Goal: Information Seeking & Learning: Compare options

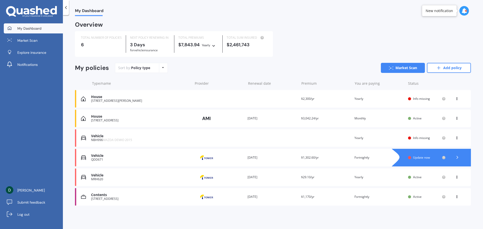
click at [134, 137] on div "Vehicle" at bounding box center [140, 136] width 99 height 4
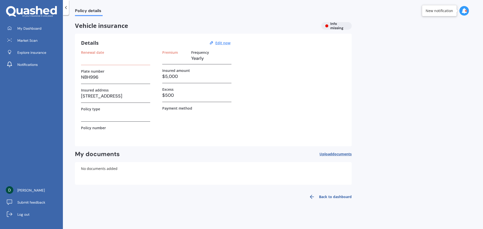
click at [171, 63] on div "Premium Frequency Yearly" at bounding box center [196, 57] width 69 height 14
click at [102, 78] on h3 "NBH996" at bounding box center [115, 77] width 69 height 8
click at [174, 58] on h3 at bounding box center [174, 59] width 25 height 8
click at [224, 42] on u "Edit now" at bounding box center [222, 42] width 15 height 5
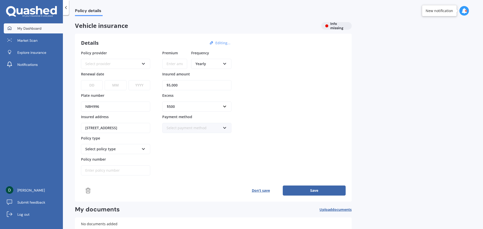
click at [30, 28] on span "My Dashboard" at bounding box center [29, 28] width 24 height 5
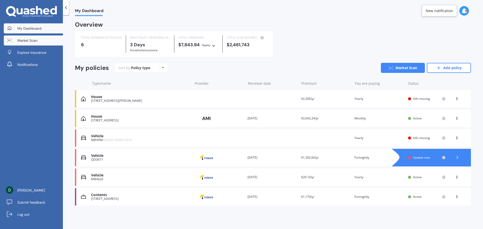
click at [30, 40] on span "Market Scan" at bounding box center [27, 40] width 20 height 5
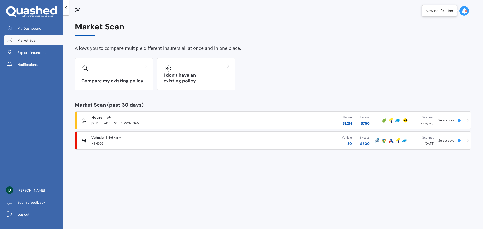
click at [453, 139] on span "Select cover" at bounding box center [446, 140] width 17 height 4
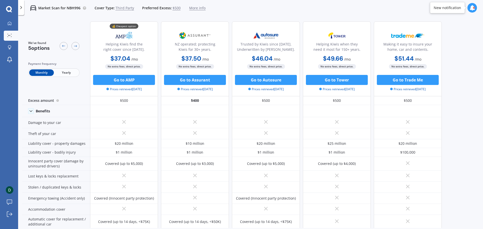
click at [124, 9] on span "Third Party" at bounding box center [124, 8] width 19 height 5
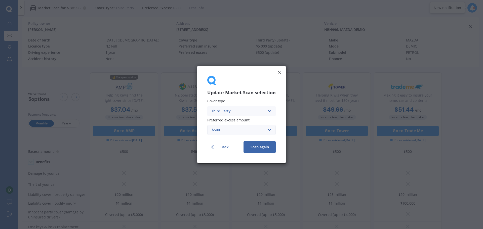
click at [228, 110] on div "Third Party" at bounding box center [238, 111] width 54 height 6
click at [232, 131] on span "Third Party, Fire & Theft" at bounding box center [231, 130] width 41 height 4
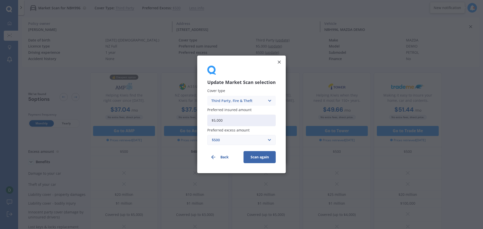
drag, startPoint x: 234, startPoint y: 121, endPoint x: 198, endPoint y: 121, distance: 36.2
click at [198, 121] on div "Update Market Scan selection Cover type Third Party, Fire & Theft Comprehensive…" at bounding box center [241, 115] width 89 height 118
type input "$9,000"
click at [254, 155] on button "Scan again" at bounding box center [259, 157] width 32 height 12
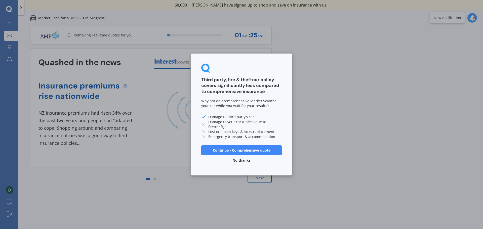
click at [226, 150] on button "Continue - Comprehensive quote" at bounding box center [241, 150] width 80 height 10
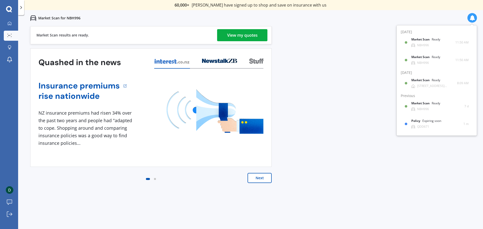
click at [234, 35] on div "View my quotes" at bounding box center [242, 35] width 30 height 12
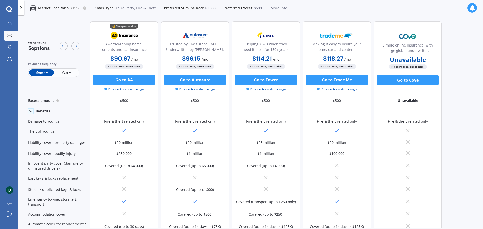
click at [20, 9] on icon at bounding box center [21, 7] width 5 height 5
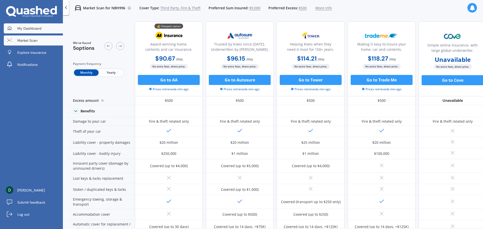
click at [26, 26] on span "My Dashboard" at bounding box center [29, 28] width 24 height 5
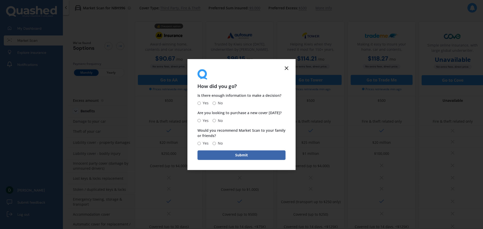
click at [286, 66] on icon at bounding box center [286, 68] width 6 height 6
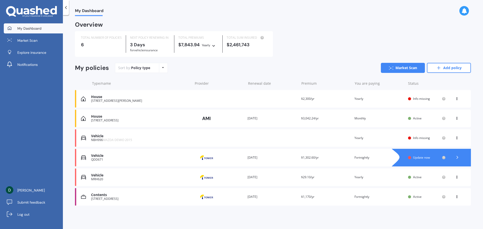
click at [458, 97] on icon at bounding box center [457, 97] width 4 height 3
click at [444, 120] on div "Delete" at bounding box center [446, 118] width 50 height 10
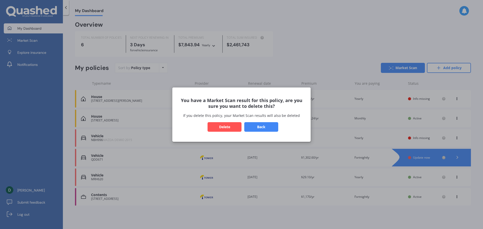
click at [253, 126] on button "Back" at bounding box center [261, 127] width 34 height 10
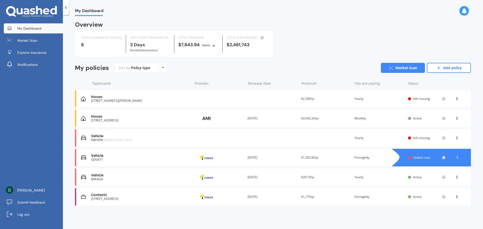
click at [456, 119] on icon at bounding box center [457, 117] width 4 height 3
click at [448, 140] on div "Delete" at bounding box center [446, 138] width 50 height 10
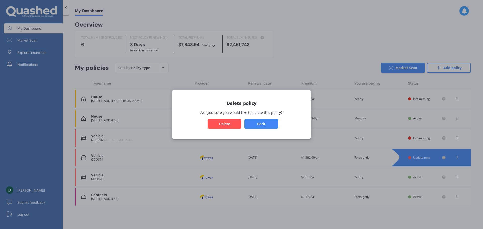
click at [223, 123] on button "Delete" at bounding box center [224, 124] width 34 height 10
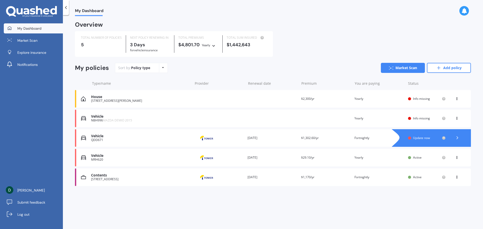
click at [456, 99] on icon at bounding box center [457, 97] width 4 height 3
click at [445, 118] on div "Delete" at bounding box center [446, 118] width 50 height 10
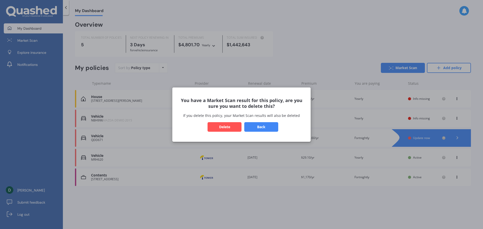
click at [222, 126] on button "Delete" at bounding box center [224, 127] width 34 height 10
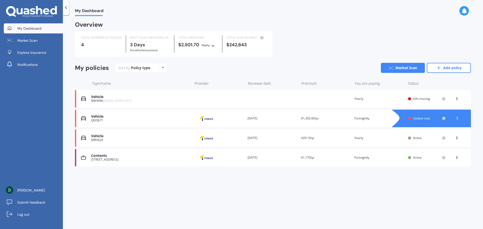
click at [457, 99] on icon at bounding box center [457, 97] width 4 height 3
click at [442, 117] on div "Delete" at bounding box center [446, 118] width 50 height 10
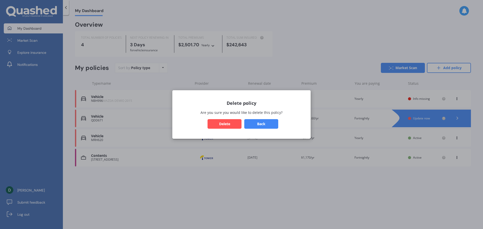
click at [235, 123] on button "Delete" at bounding box center [224, 124] width 34 height 10
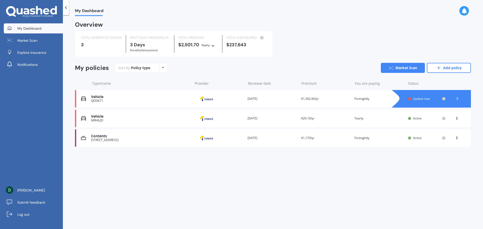
click at [456, 117] on icon at bounding box center [457, 117] width 4 height 3
click at [438, 137] on div "Delete" at bounding box center [446, 138] width 50 height 10
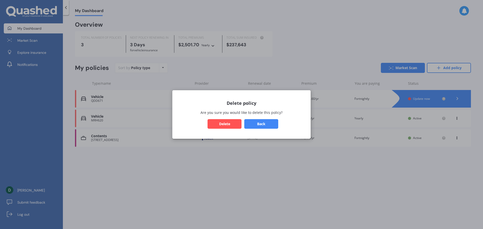
click at [222, 122] on button "Delete" at bounding box center [224, 124] width 34 height 10
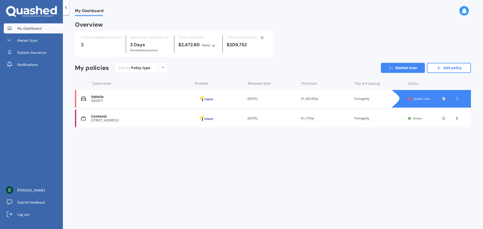
click at [456, 119] on icon at bounding box center [457, 117] width 4 height 3
click at [443, 137] on div "Delete" at bounding box center [446, 138] width 50 height 10
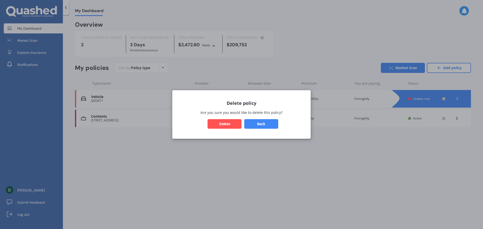
click at [230, 123] on button "Delete" at bounding box center [224, 124] width 34 height 10
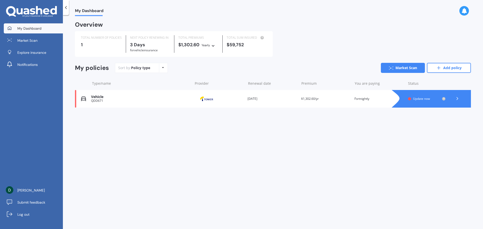
click at [457, 99] on icon at bounding box center [457, 98] width 5 height 5
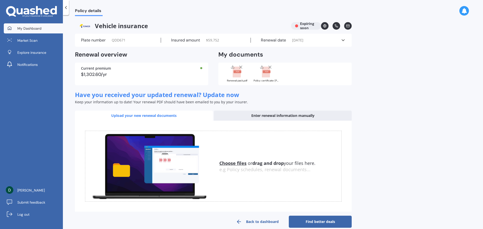
click at [32, 30] on span "My Dashboard" at bounding box center [29, 28] width 24 height 5
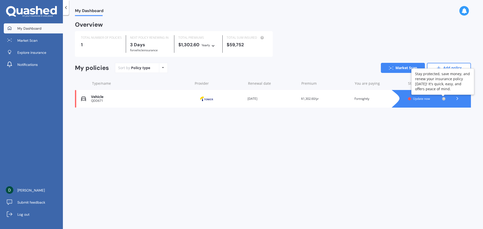
click at [443, 100] on circle at bounding box center [443, 98] width 3 height 3
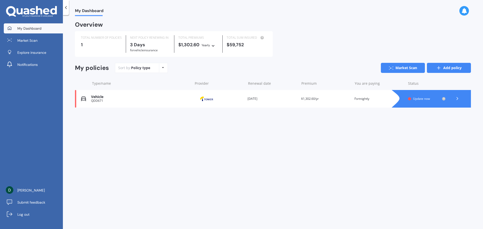
click at [440, 68] on icon at bounding box center [438, 67] width 5 height 5
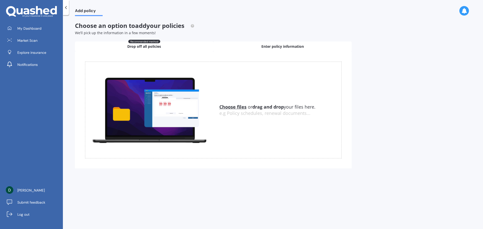
click at [278, 46] on span "Enter policy information" at bounding box center [282, 46] width 42 height 5
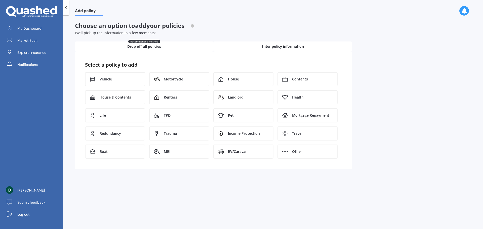
click at [172, 47] on div "Recommended method Drop off all policies" at bounding box center [144, 46] width 138 height 10
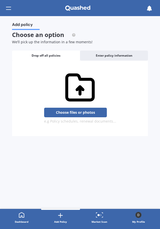
click at [37, 95] on div "Choose files or drag and drop your files here. Choose files or photos e.g Polic…" at bounding box center [80, 98] width 124 height 50
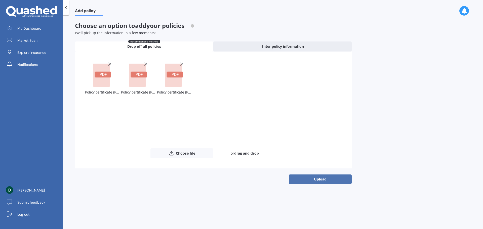
click at [321, 178] on button "Upload" at bounding box center [320, 180] width 63 height 10
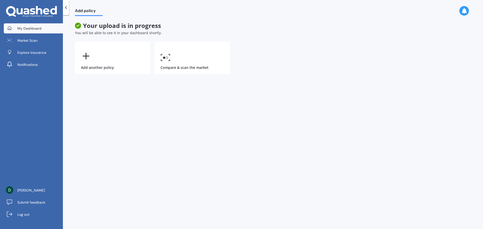
click at [37, 31] on link "My Dashboard" at bounding box center [33, 28] width 59 height 10
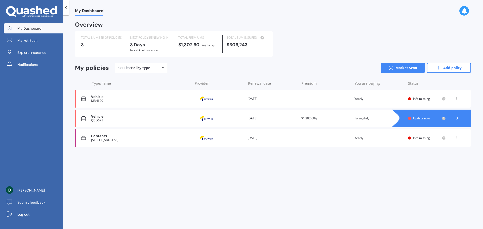
click at [421, 98] on span "Info missing" at bounding box center [421, 99] width 17 height 4
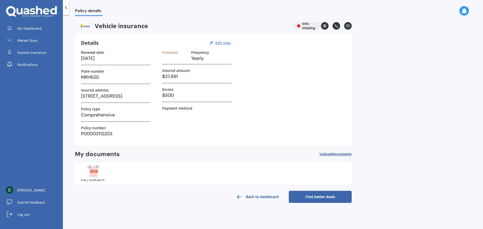
click at [199, 59] on h3 "Yearly" at bounding box center [211, 59] width 40 height 8
click at [226, 43] on u "Edit now" at bounding box center [222, 42] width 15 height 5
select select "21"
select select "02"
select select "2026"
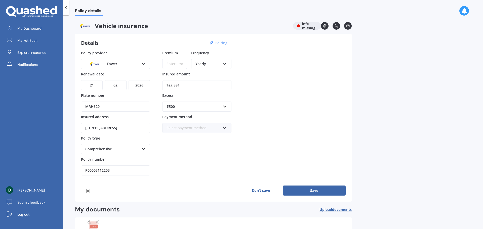
click at [225, 63] on icon at bounding box center [225, 63] width 4 height 4
click at [208, 108] on span "Fortnightly" at bounding box center [205, 109] width 18 height 5
click at [183, 63] on input "Premium" at bounding box center [174, 64] width 25 height 10
type input "$29.10"
click at [311, 189] on button "Save" at bounding box center [314, 191] width 63 height 10
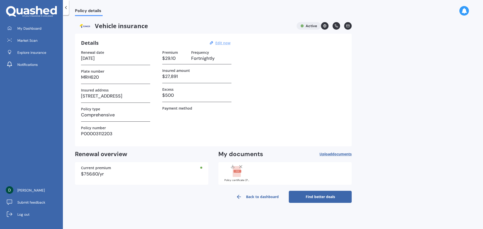
click at [257, 195] on link "Back to dashboard" at bounding box center [257, 197] width 63 height 12
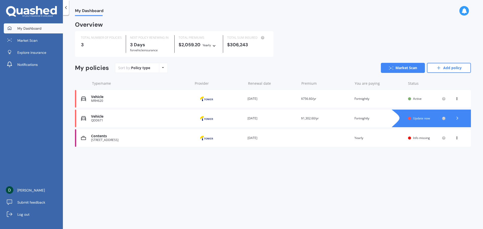
click at [417, 138] on span "Info missing" at bounding box center [421, 138] width 17 height 4
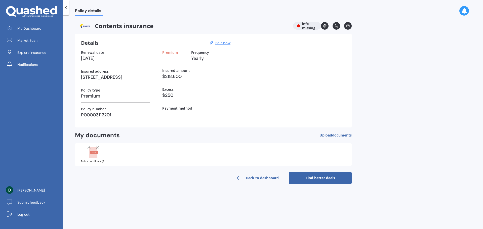
click at [179, 58] on h3 at bounding box center [174, 59] width 25 height 8
click at [195, 58] on h3 "Yearly" at bounding box center [211, 59] width 40 height 8
click at [217, 44] on u "Edit now" at bounding box center [222, 42] width 15 height 5
select select "21"
select select "02"
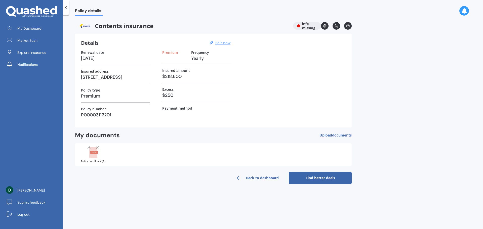
select select "2026"
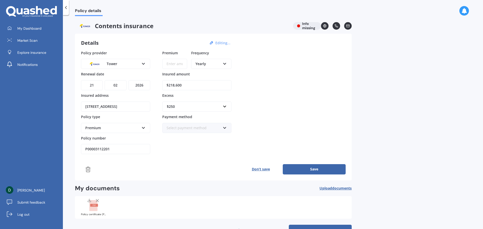
click at [227, 64] on div "Yearly Yearly Six-Monthly Quarterly Monthly Fortnightly Weekly" at bounding box center [211, 64] width 40 height 10
click at [205, 109] on span "Fortnightly" at bounding box center [205, 109] width 18 height 5
click at [178, 63] on input "Premium" at bounding box center [174, 64] width 25 height 10
type input "$45.05"
click at [128, 106] on input "[STREET_ADDRESS]" at bounding box center [115, 107] width 69 height 10
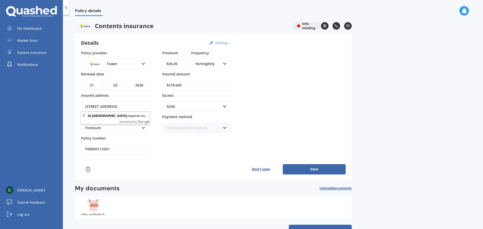
click at [302, 167] on button "Save" at bounding box center [314, 169] width 63 height 10
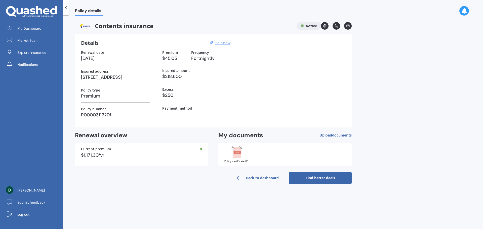
click at [263, 177] on link "Back to dashboard" at bounding box center [257, 178] width 63 height 12
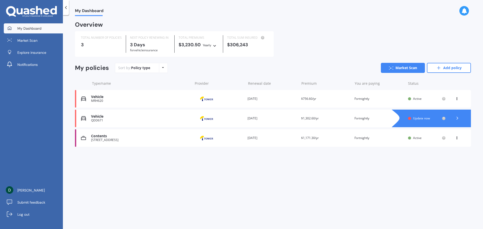
click at [424, 119] on span "Update now" at bounding box center [421, 118] width 17 height 4
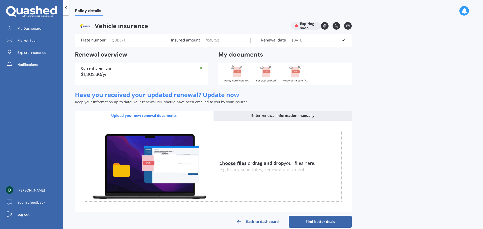
scroll to position [8, 0]
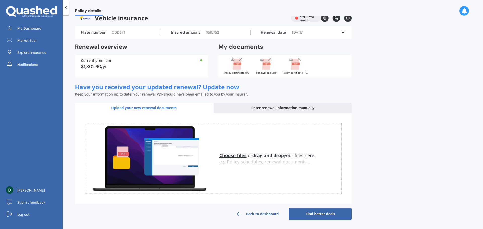
click at [262, 214] on link "Back to dashboard" at bounding box center [257, 214] width 63 height 12
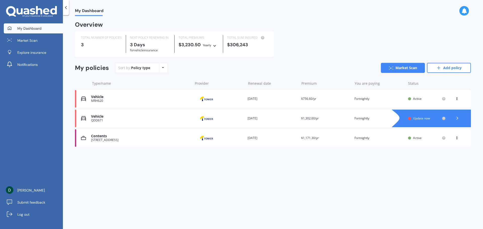
scroll to position [0, 0]
click at [366, 118] on div "You are paying Fortnightly" at bounding box center [379, 118] width 50 height 5
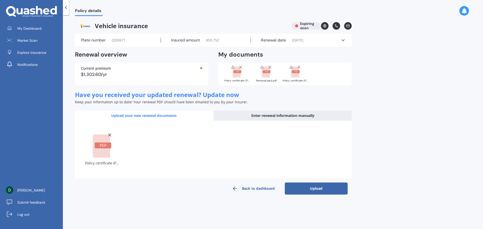
click at [323, 188] on button "Upload" at bounding box center [316, 189] width 63 height 12
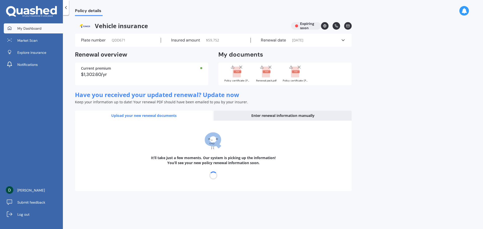
click at [39, 29] on span "My Dashboard" at bounding box center [29, 28] width 24 height 5
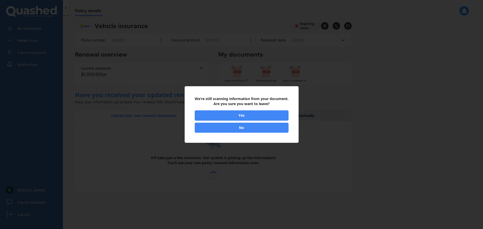
click at [250, 127] on button "No" at bounding box center [242, 128] width 94 height 10
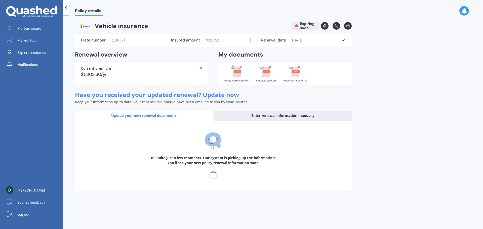
select select "06"
select select "09"
select select "2026"
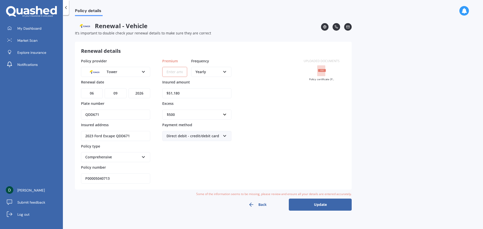
click at [210, 72] on div "Yearly" at bounding box center [207, 72] width 25 height 6
click at [205, 115] on div "Fortnightly" at bounding box center [211, 117] width 39 height 9
click at [174, 72] on input "Premium" at bounding box center [174, 72] width 25 height 10
type input "$41.05"
click at [312, 202] on button "Update" at bounding box center [320, 205] width 63 height 12
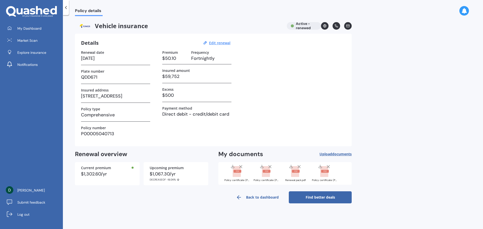
click at [266, 197] on link "Back to dashboard" at bounding box center [257, 197] width 63 height 12
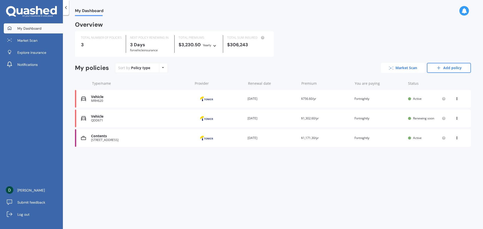
click at [412, 69] on link "Market Scan" at bounding box center [403, 68] width 44 height 10
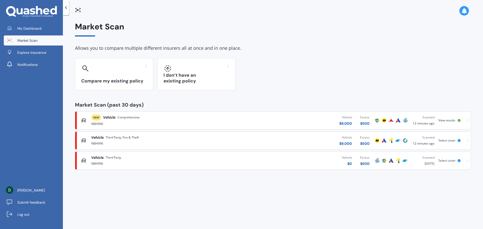
click at [66, 8] on icon at bounding box center [65, 7] width 5 height 5
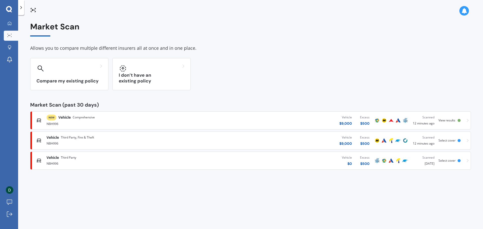
click at [23, 10] on div at bounding box center [21, 7] width 6 height 15
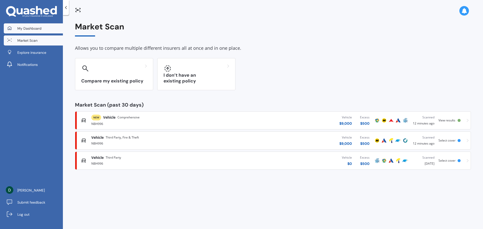
click at [16, 26] on link "My Dashboard" at bounding box center [33, 28] width 59 height 10
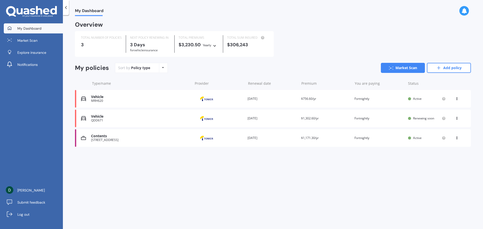
click at [456, 99] on icon at bounding box center [457, 97] width 4 height 3
click at [311, 174] on div "My Dashboard Overview TOTAL NUMBER OF POLICIES 3 NEXT POLICY RENEWING [DATE] fo…" at bounding box center [273, 123] width 420 height 214
click at [405, 68] on link "Market Scan" at bounding box center [403, 68] width 44 height 10
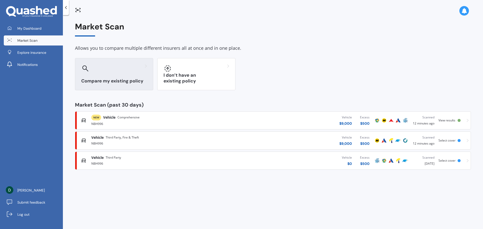
click at [114, 77] on div "Compare my existing policy" at bounding box center [114, 74] width 78 height 32
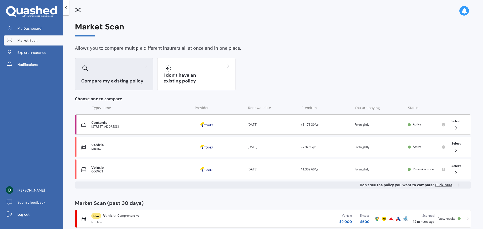
click at [456, 126] on icon at bounding box center [455, 127] width 5 height 5
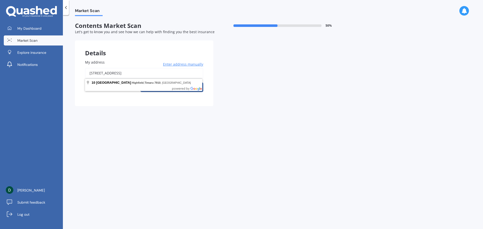
drag, startPoint x: 161, startPoint y: 72, endPoint x: 84, endPoint y: 73, distance: 77.0
click at [84, 73] on div "My address [STREET_ADDRESS] Enter address manually Search" at bounding box center [144, 78] width 138 height 57
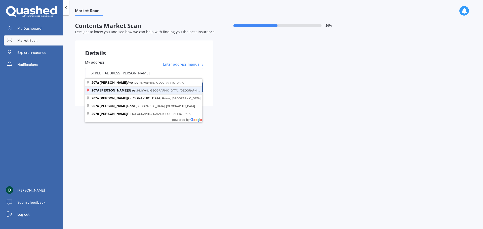
click at [140, 82] on button "Search" at bounding box center [171, 87] width 63 height 10
type input "[STREET_ADDRESS][PERSON_NAME]"
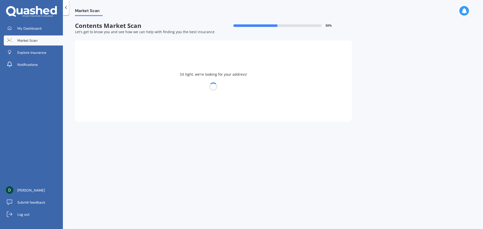
select select "17"
select select "02"
select select "2007"
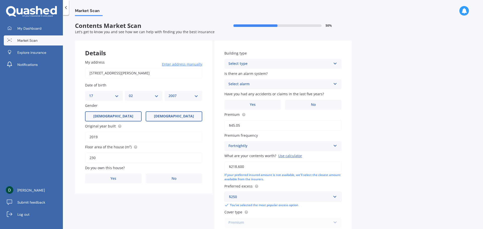
click at [113, 116] on span "[DEMOGRAPHIC_DATA]" at bounding box center [113, 116] width 40 height 4
click at [0, 0] on input "[DEMOGRAPHIC_DATA]" at bounding box center [0, 0] width 0 height 0
click at [102, 94] on select "DD 01 02 03 04 05 06 07 08 09 10 11 12 13 14 15 16 17 18 19 20 21 22 23 24 25 2…" at bounding box center [104, 96] width 30 height 6
select select "07"
click at [89, 93] on select "DD 01 02 03 04 05 06 07 08 09 10 11 12 13 14 15 16 17 18 19 20 21 22 23 24 25 2…" at bounding box center [104, 96] width 30 height 6
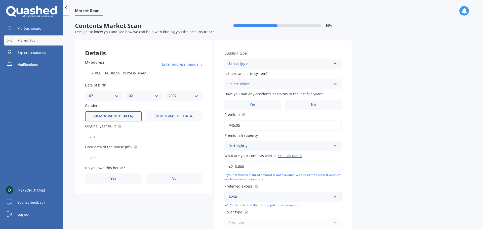
click at [141, 97] on select "MM 01 02 03 04 05 06 07 08 09 10 11 12" at bounding box center [144, 96] width 30 height 6
select select "10"
click at [129, 93] on select "MM 01 02 03 04 05 06 07 08 09 10 11 12" at bounding box center [144, 96] width 30 height 6
click at [179, 96] on select "YYYY 2009 2008 2007 2006 2005 2004 2003 2002 2001 2000 1999 1998 1997 1996 1995…" at bounding box center [183, 96] width 30 height 6
select select "1976"
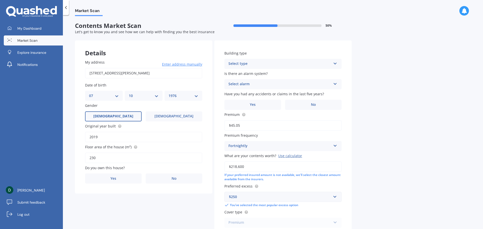
click at [168, 93] on select "YYYY 2009 2008 2007 2006 2005 2004 2003 2002 2001 2000 1999 1998 1997 1996 1995…" at bounding box center [183, 96] width 30 height 6
click at [114, 179] on span "Yes" at bounding box center [113, 179] width 6 height 4
click at [0, 0] on input "Yes" at bounding box center [0, 0] width 0 height 0
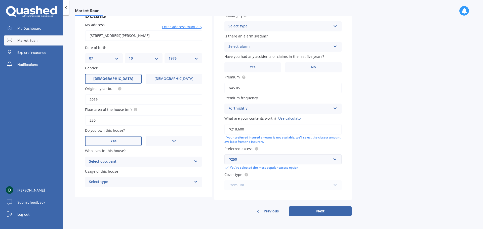
click at [109, 161] on div "Select occupant" at bounding box center [140, 162] width 103 height 6
click at [105, 170] on div "Owner" at bounding box center [143, 171] width 117 height 9
click at [103, 181] on div "Select type" at bounding box center [140, 182] width 103 height 6
click at [103, 191] on span "Permanent" at bounding box center [98, 191] width 19 height 5
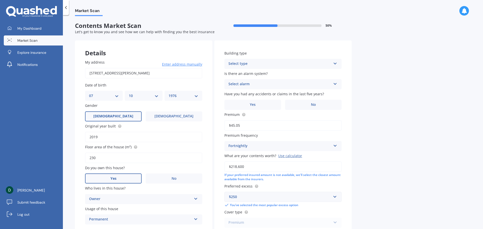
click at [246, 63] on div "Select type" at bounding box center [279, 64] width 103 height 6
click at [247, 75] on span "Freestanding" at bounding box center [240, 73] width 22 height 5
click at [246, 84] on div "Select alarm" at bounding box center [279, 84] width 103 height 6
click at [238, 111] on div "No" at bounding box center [283, 112] width 117 height 9
click at [304, 106] on label "No" at bounding box center [313, 105] width 57 height 10
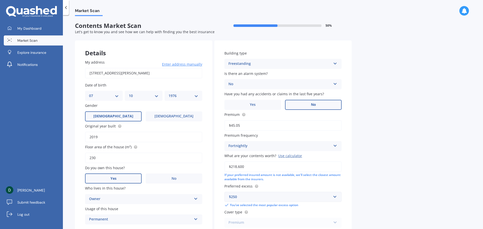
click at [0, 0] on input "No" at bounding box center [0, 0] width 0 height 0
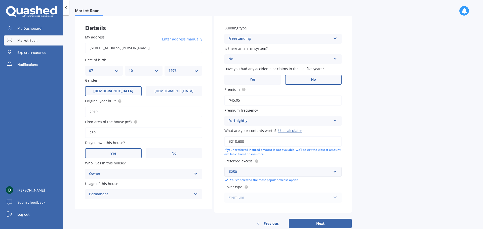
scroll to position [37, 0]
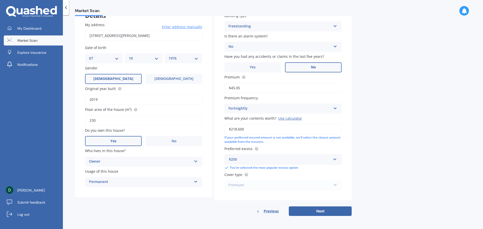
click at [274, 210] on span "Previous" at bounding box center [271, 211] width 15 height 8
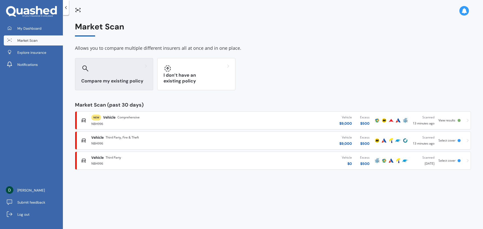
click at [113, 83] on h3 "Compare my existing policy" at bounding box center [114, 81] width 66 height 6
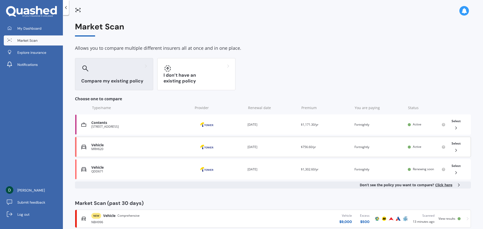
click at [105, 149] on div "MRH620" at bounding box center [140, 149] width 99 height 4
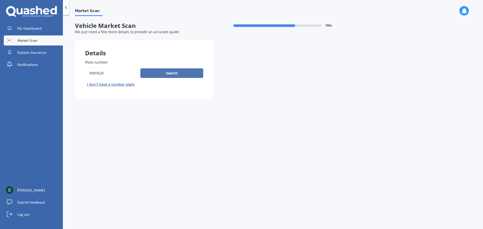
click at [161, 73] on button "Search" at bounding box center [171, 73] width 63 height 10
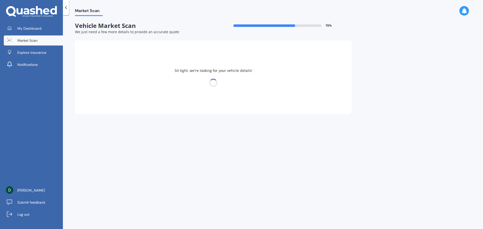
select select "FORD"
select select "FOCUS"
select select "17"
select select "02"
select select "2007"
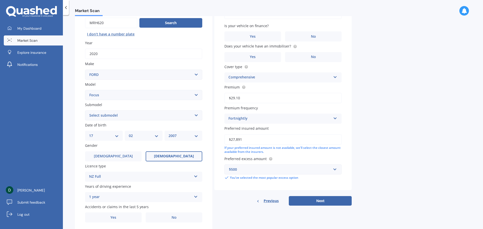
scroll to position [67, 0]
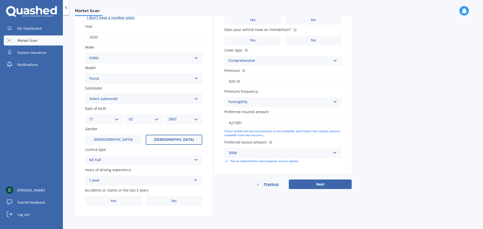
click at [309, 185] on button "Next" at bounding box center [320, 185] width 63 height 10
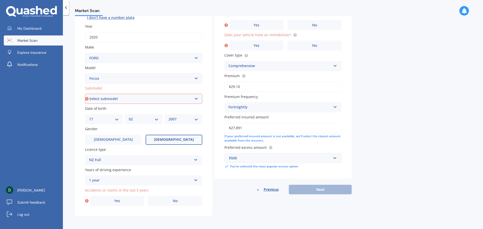
click at [121, 98] on select "Select submodel (All other) 1.8 TDCi Turbo Diesel Wagon 2.0 Petrol Wagon Ambien…" at bounding box center [143, 99] width 117 height 10
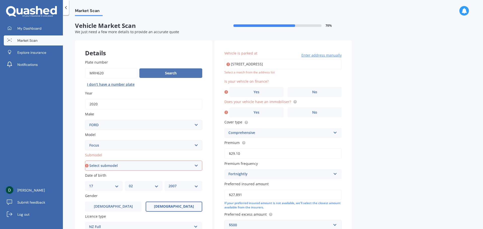
click at [149, 72] on button "Search" at bounding box center [170, 73] width 63 height 10
click at [130, 164] on select "Select submodel (All other) 1.8 TDCi Turbo Diesel Wagon 2.0 Petrol Wagon Ambien…" at bounding box center [143, 166] width 117 height 10
select select "TITANIUM 1.5"
click at [85, 161] on select "Select submodel (All other) 1.8 TDCi Turbo Diesel Wagon 2.0 Petrol Wagon Ambien…" at bounding box center [143, 166] width 117 height 10
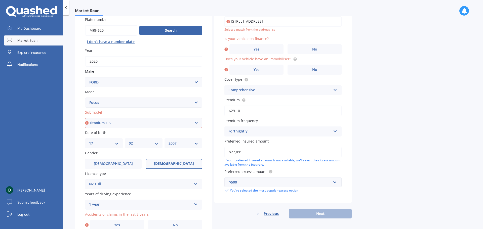
scroll to position [1, 0]
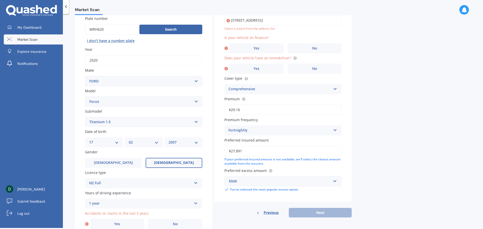
click at [107, 142] on select "DD 01 02 03 04 05 06 07 08 09 10 11 12 13 14 15 16 17 18 19 20 21 22 23 24 25 2…" at bounding box center [104, 143] width 30 height 6
select select "07"
click at [89, 140] on select "DD 01 02 03 04 05 06 07 08 09 10 11 12 13 14 15 16 17 18 19 20 21 22 23 24 25 2…" at bounding box center [104, 143] width 30 height 6
click at [137, 142] on select "MM 01 02 03 04 05 06 07 08 09 10 11 12" at bounding box center [144, 143] width 30 height 6
select select "10"
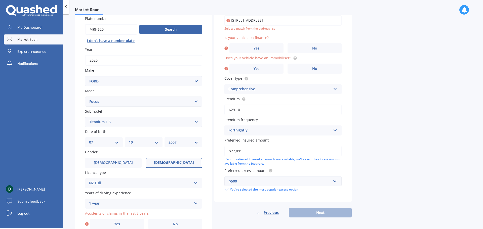
click at [129, 140] on select "MM 01 02 03 04 05 06 07 08 09 10 11 12" at bounding box center [144, 143] width 30 height 6
click at [167, 143] on div "YYYY 2025 2024 2023 2022 2021 2020 2019 2018 2017 2016 2015 2014 2013 2012 2011…" at bounding box center [183, 142] width 38 height 10
click at [179, 142] on select "YYYY 2025 2024 2023 2022 2021 2020 2019 2018 2017 2016 2015 2014 2013 2012 2011…" at bounding box center [183, 143] width 30 height 6
select select "1976"
click at [168, 140] on select "YYYY 2025 2024 2023 2022 2021 2020 2019 2018 2017 2016 2015 2014 2013 2012 2011…" at bounding box center [183, 143] width 30 height 6
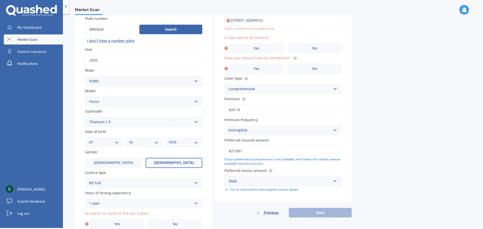
scroll to position [67, 0]
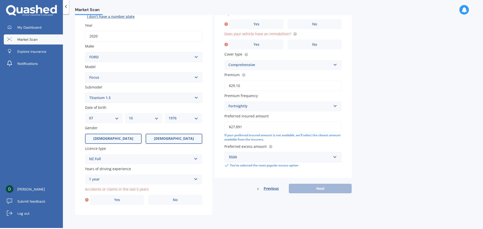
click at [116, 137] on span "[DEMOGRAPHIC_DATA]" at bounding box center [113, 139] width 40 height 4
click at [0, 0] on input "[DEMOGRAPHIC_DATA]" at bounding box center [0, 0] width 0 height 0
click at [113, 181] on div "1 year" at bounding box center [140, 180] width 103 height 6
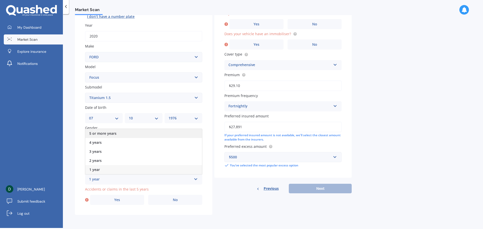
click at [117, 133] on div "5 or more years" at bounding box center [143, 133] width 117 height 9
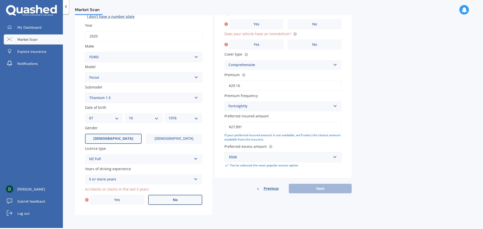
click at [178, 200] on label "No" at bounding box center [175, 200] width 54 height 10
click at [0, 0] on input "No" at bounding box center [0, 0] width 0 height 0
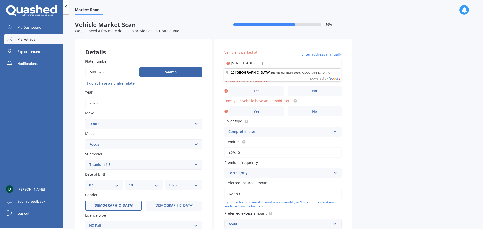
click at [381, 92] on div "Market Scan Vehicle Market Scan 70 % We just need a few more details to provide…" at bounding box center [273, 122] width 420 height 214
click at [318, 91] on label "No" at bounding box center [314, 91] width 54 height 10
click at [0, 0] on input "No" at bounding box center [0, 0] width 0 height 0
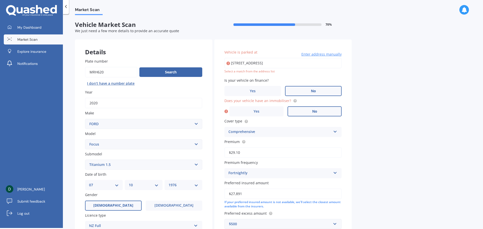
click at [316, 111] on span "No" at bounding box center [314, 111] width 5 height 4
click at [0, 0] on input "No" at bounding box center [0, 0] width 0 height 0
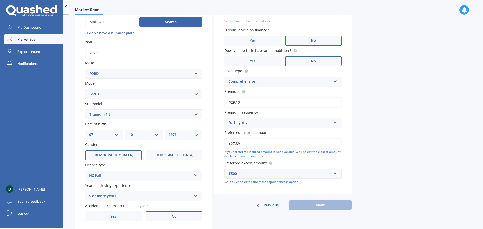
click at [297, 214] on div "Details Plate number Search I don’t have a number plate Year [DATE] Make Select…" at bounding box center [213, 110] width 277 height 243
click at [310, 200] on div "Previous Next" at bounding box center [282, 205] width 137 height 10
click at [271, 103] on input "$29.10" at bounding box center [282, 102] width 117 height 11
click at [273, 120] on div "Fortnightly" at bounding box center [279, 123] width 103 height 6
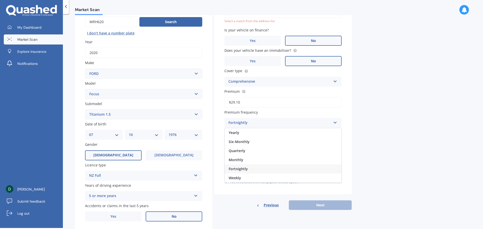
click at [273, 120] on div "Fortnightly" at bounding box center [279, 123] width 103 height 6
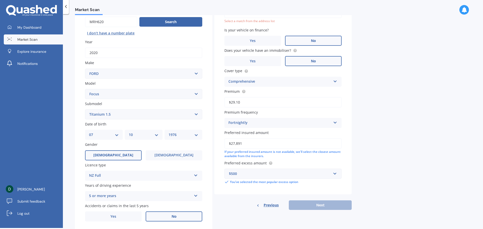
click at [305, 162] on label "Preferred excess amount" at bounding box center [281, 162] width 115 height 5
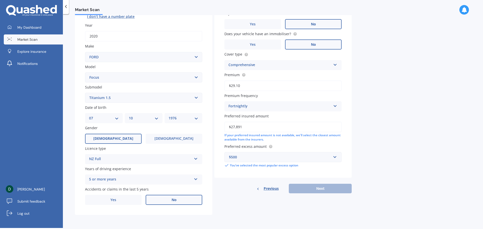
click at [312, 186] on div "Previous Next" at bounding box center [282, 189] width 137 height 10
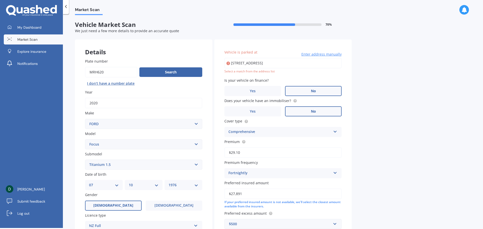
click at [271, 63] on input "[STREET_ADDRESS]" at bounding box center [282, 63] width 117 height 11
click at [299, 63] on input "[STREET_ADDRESS]" at bounding box center [282, 63] width 117 height 11
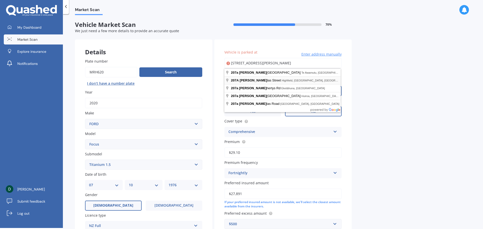
type input "[STREET_ADDRESS][PERSON_NAME]"
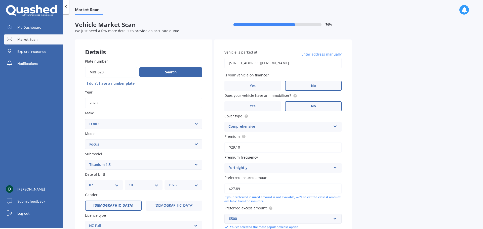
scroll to position [67, 0]
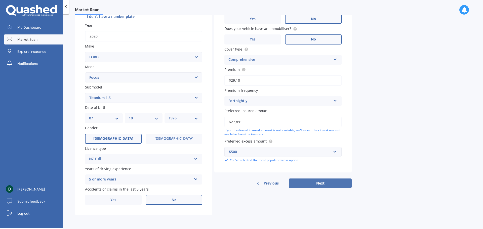
click at [314, 182] on button "Next" at bounding box center [320, 184] width 63 height 10
select select "07"
select select "10"
select select "1976"
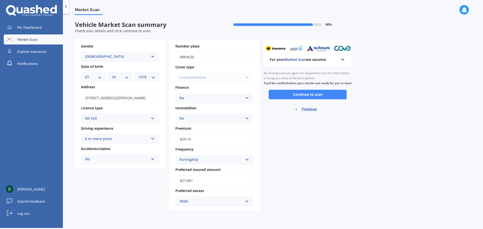
scroll to position [0, 0]
click at [300, 99] on button "Continue to scan" at bounding box center [308, 95] width 78 height 10
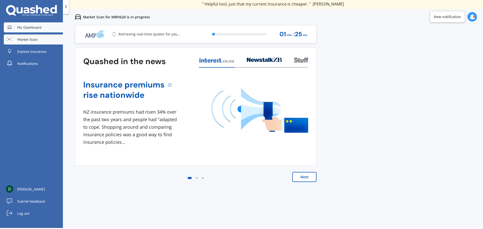
click at [34, 29] on span "My Dashboard" at bounding box center [29, 27] width 24 height 5
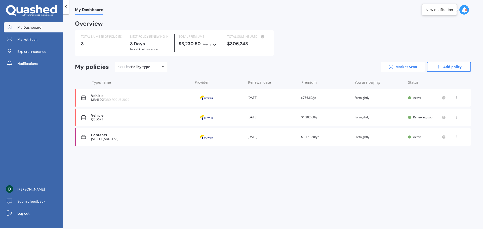
click at [400, 72] on link "Market Scan" at bounding box center [403, 67] width 44 height 10
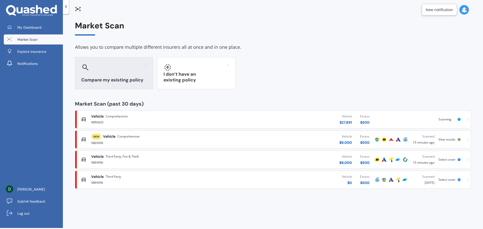
click at [121, 78] on h3 "Compare my existing policy" at bounding box center [114, 80] width 66 height 6
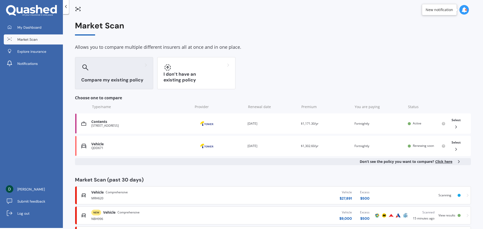
click at [296, 28] on div "Market Scan" at bounding box center [273, 28] width 396 height 14
